Goal: Task Accomplishment & Management: Complete application form

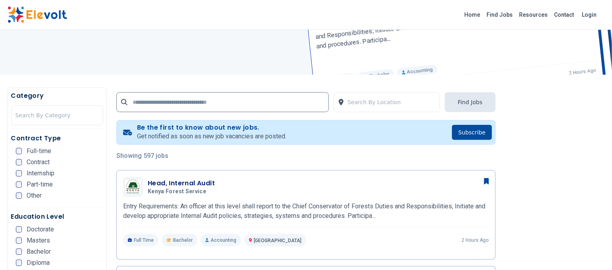
scroll to position [159, 0]
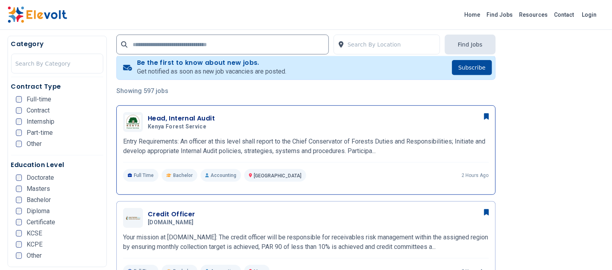
click at [150, 119] on h3 "Head, Internal Audit" at bounding box center [181, 119] width 67 height 10
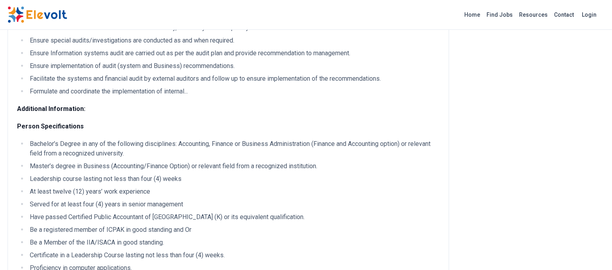
scroll to position [582, 0]
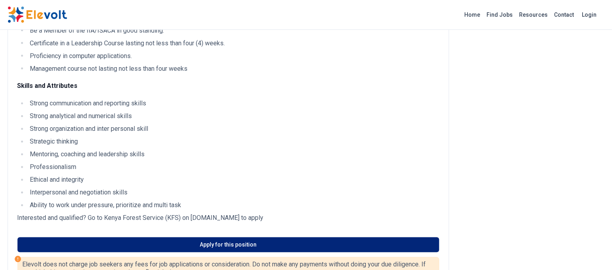
click at [220, 248] on link "Apply for this position" at bounding box center [228, 244] width 422 height 15
